Goal: Find specific page/section: Find specific page/section

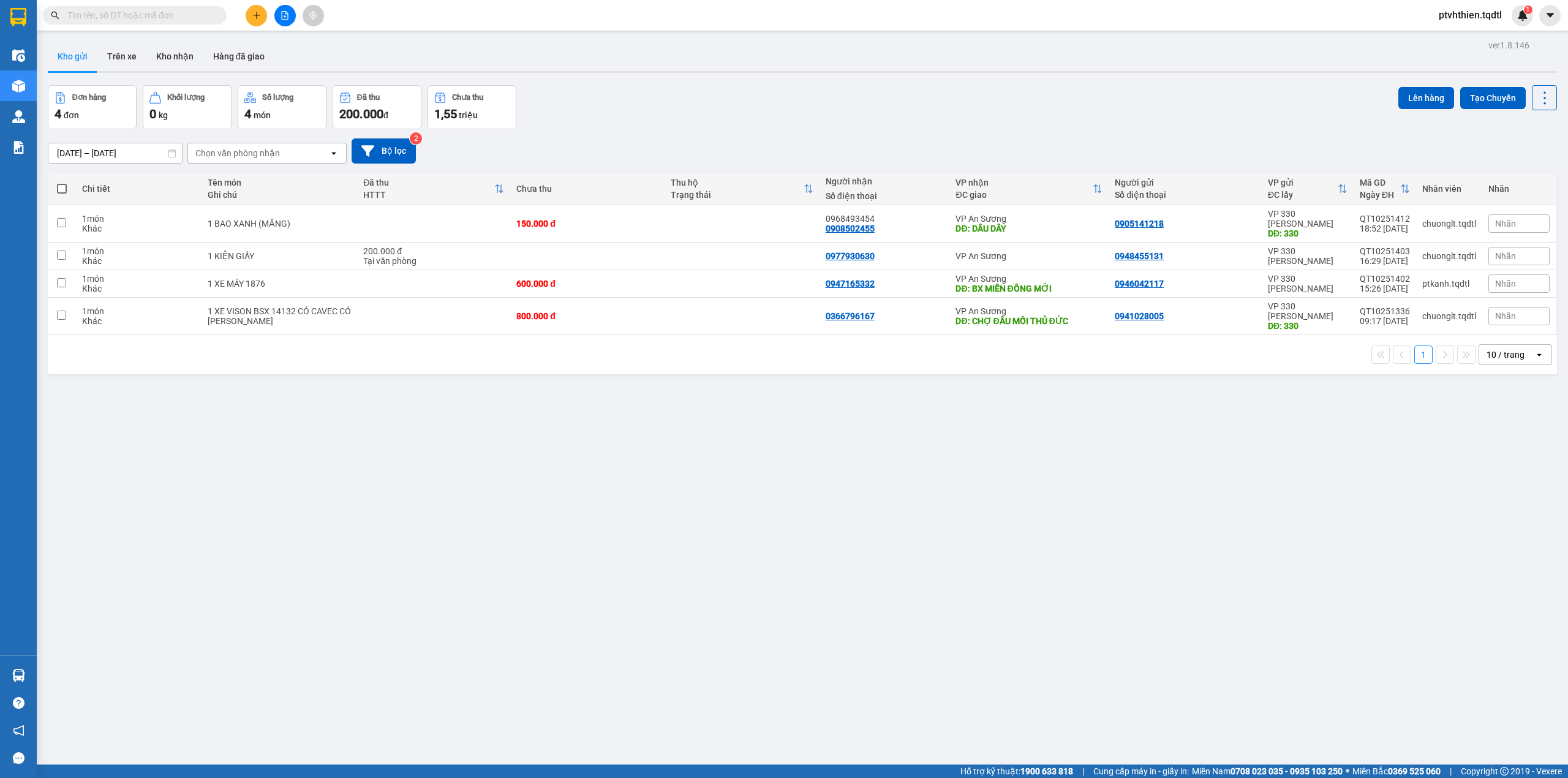
click at [197, 22] on span at bounding box center [135, 15] width 184 height 18
click at [198, 16] on input "text" at bounding box center [139, 15] width 145 height 14
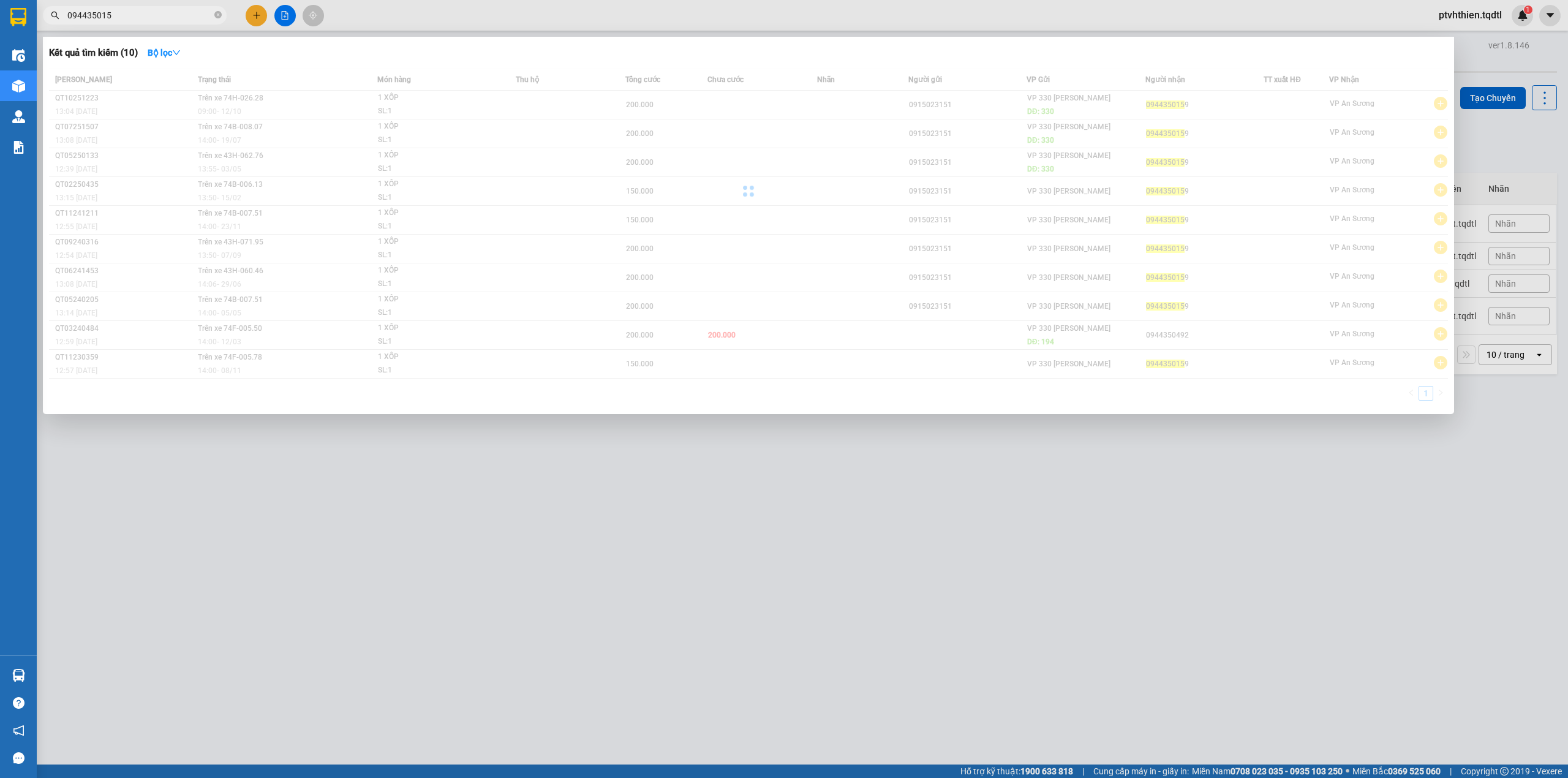
type input "0944350159"
